Goal: Information Seeking & Learning: Learn about a topic

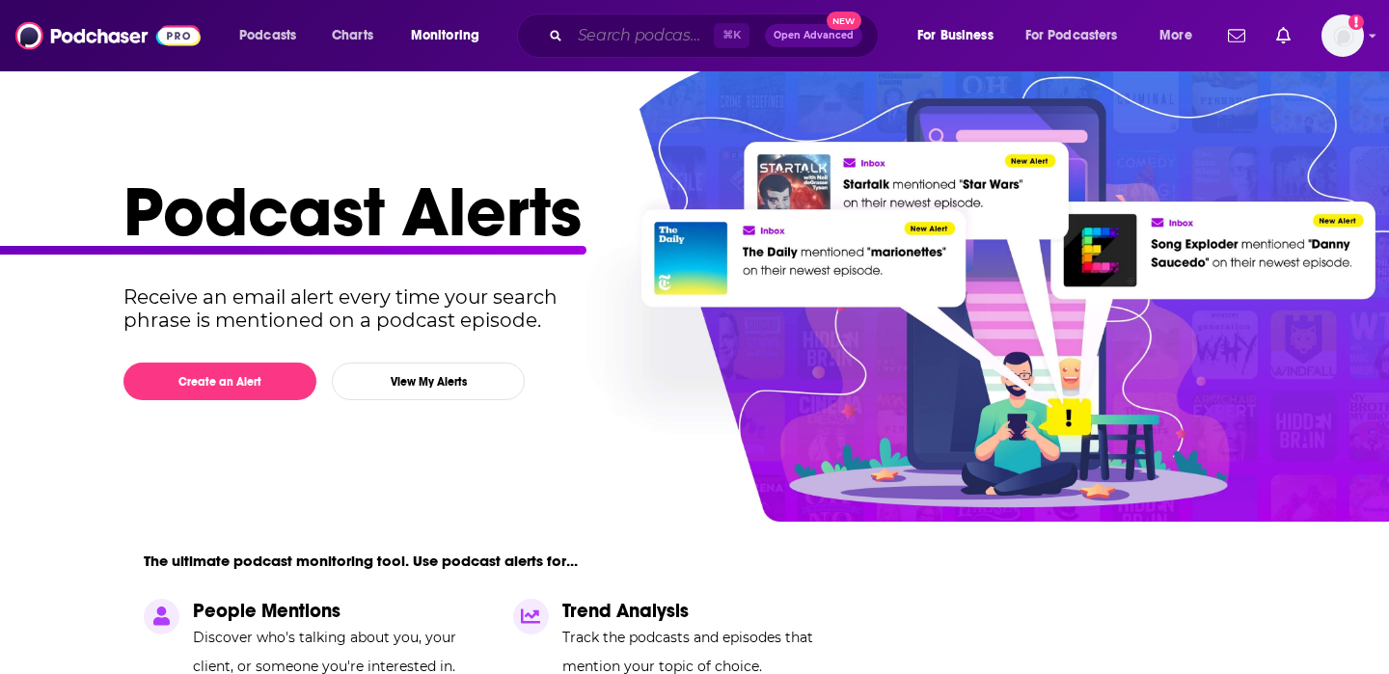
click at [612, 41] on input "Search podcasts, credits, & more..." at bounding box center [642, 35] width 144 height 31
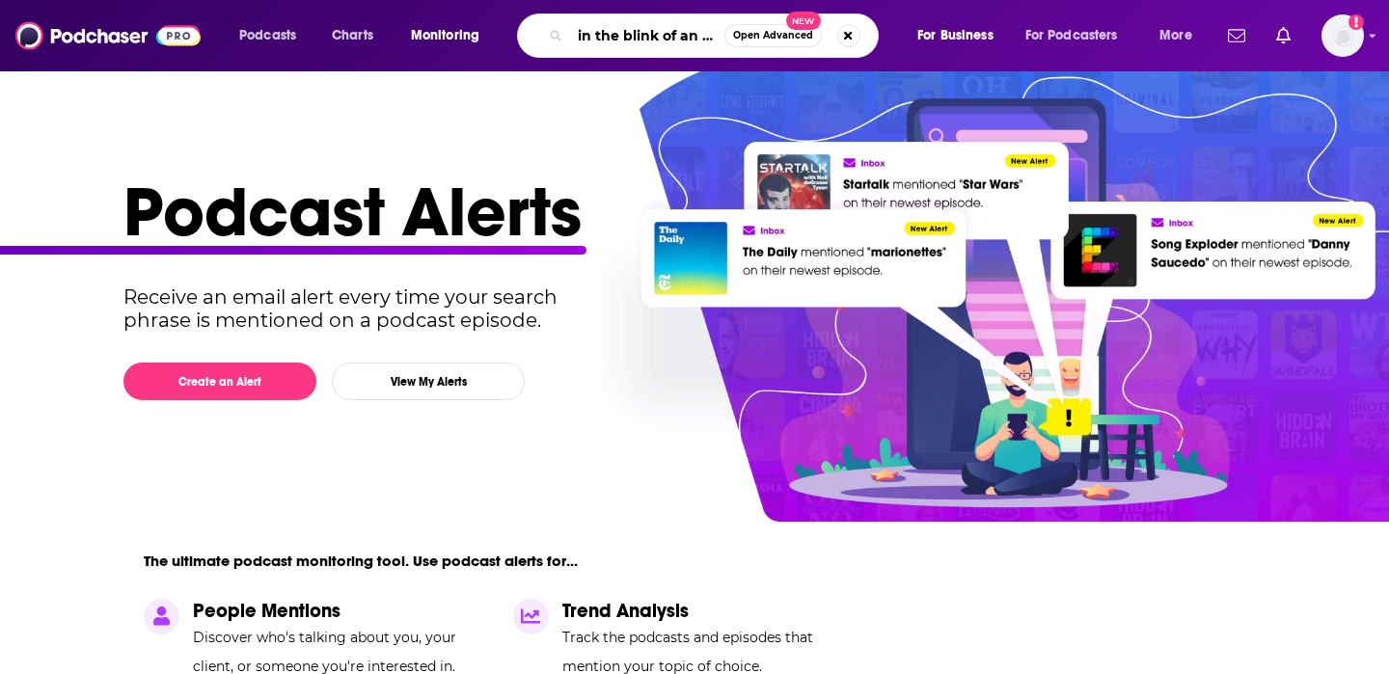
type input "in the blink of an ai"
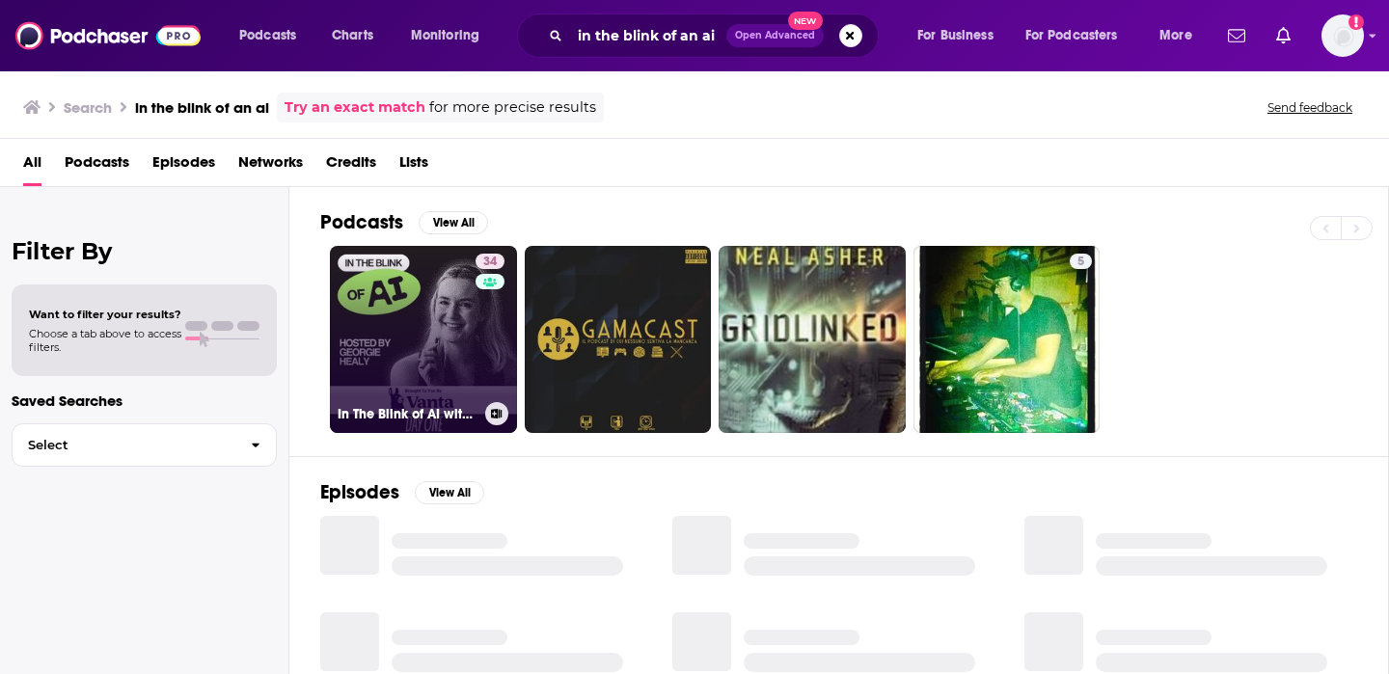
click at [447, 321] on link "34 In The Blink of AI with [PERSON_NAME]" at bounding box center [423, 339] width 187 height 187
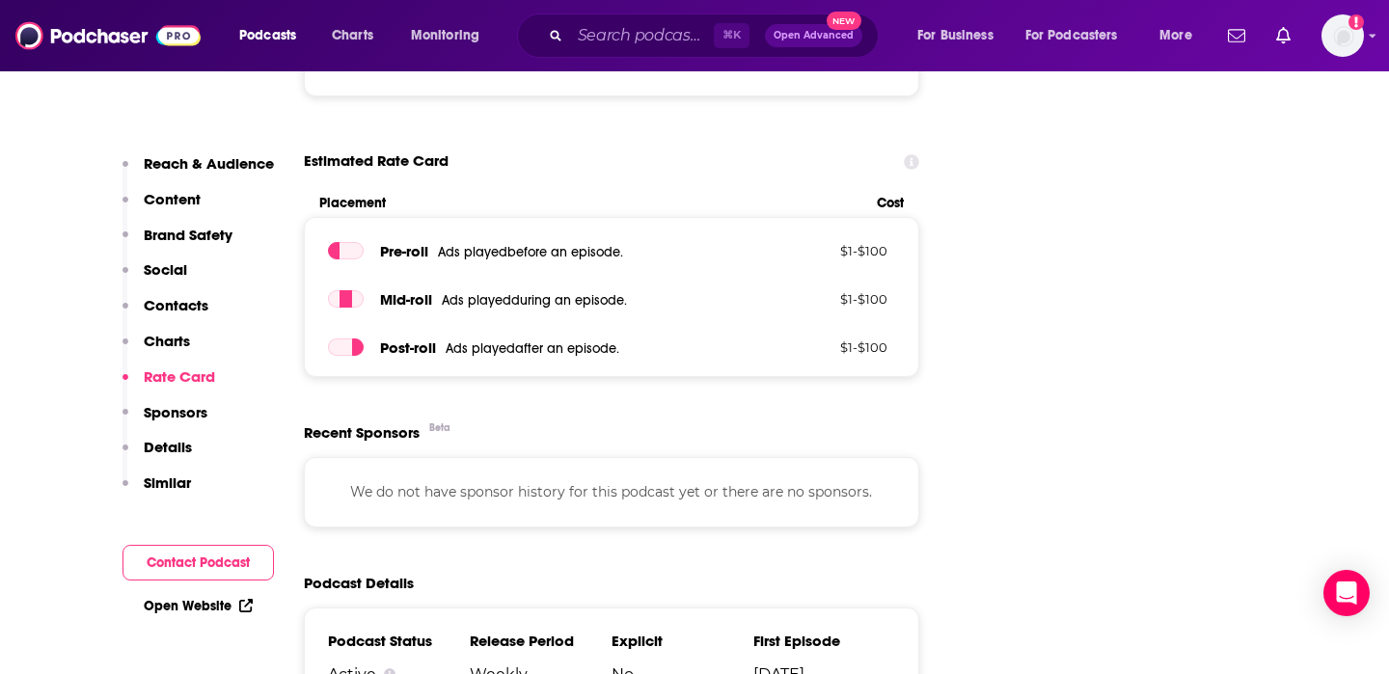
scroll to position [2055, 0]
